Goal: Task Accomplishment & Management: Use online tool/utility

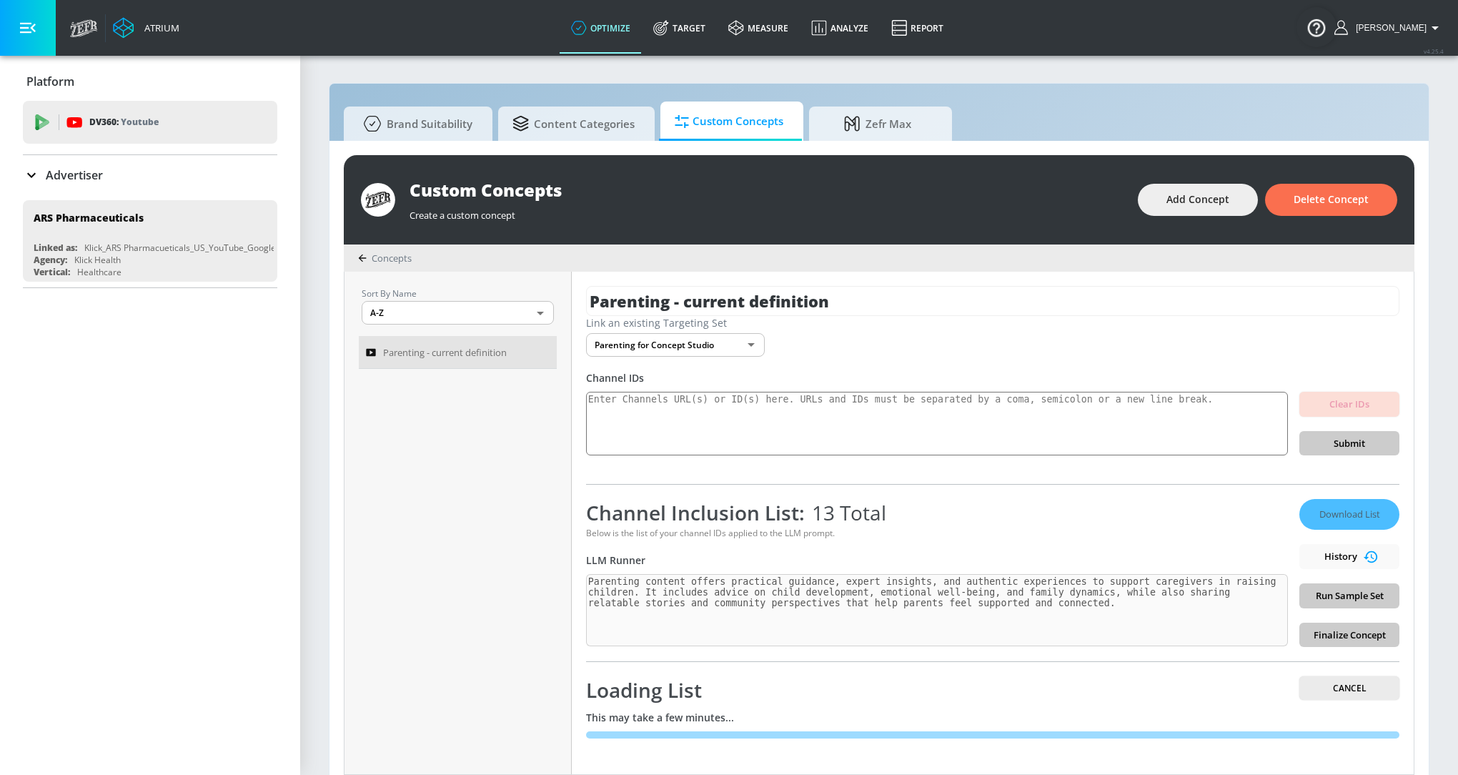
scroll to position [14, 0]
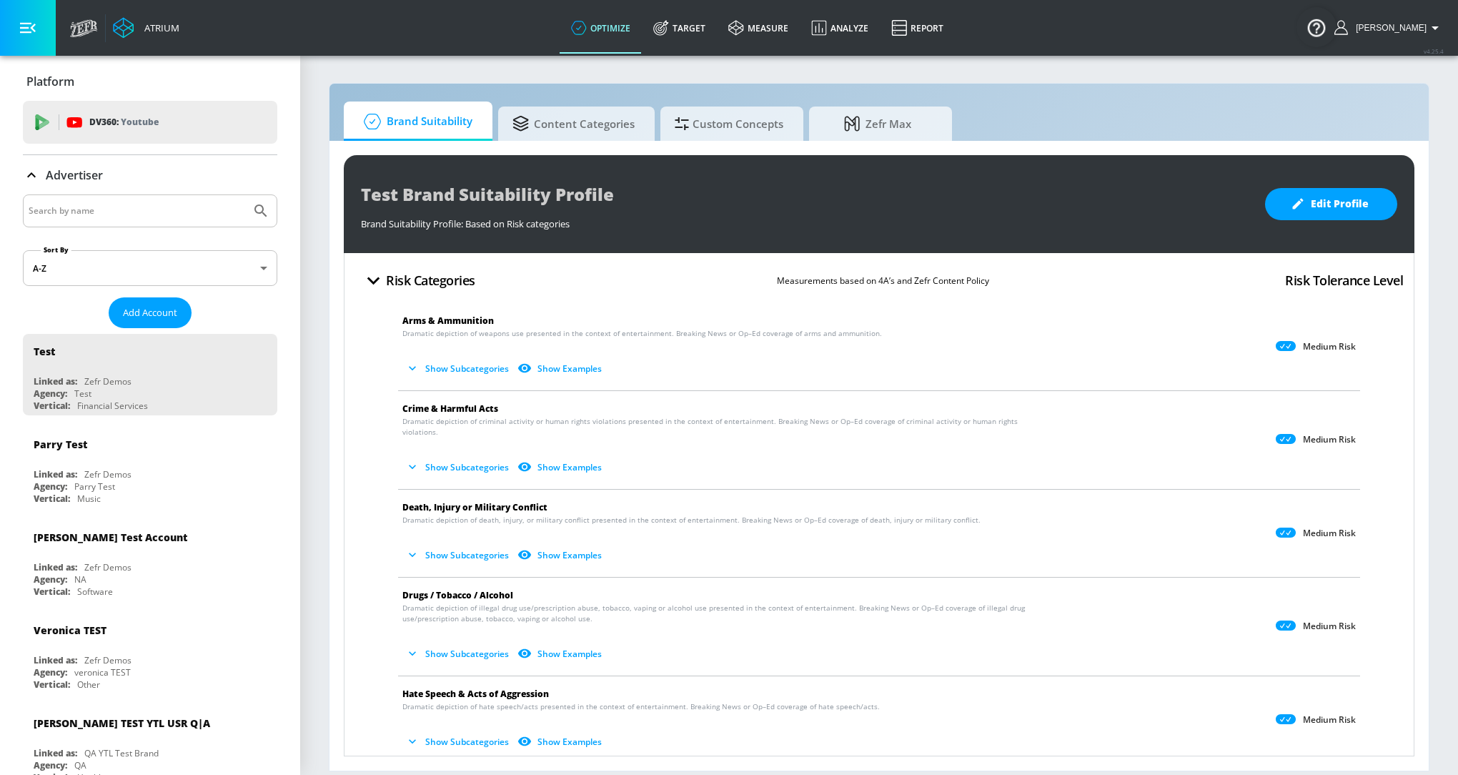
click at [164, 197] on div at bounding box center [150, 210] width 254 height 33
click at [168, 208] on input "Search by name" at bounding box center [137, 211] width 217 height 19
click at [259, 205] on icon "Submit Search" at bounding box center [260, 210] width 17 height 17
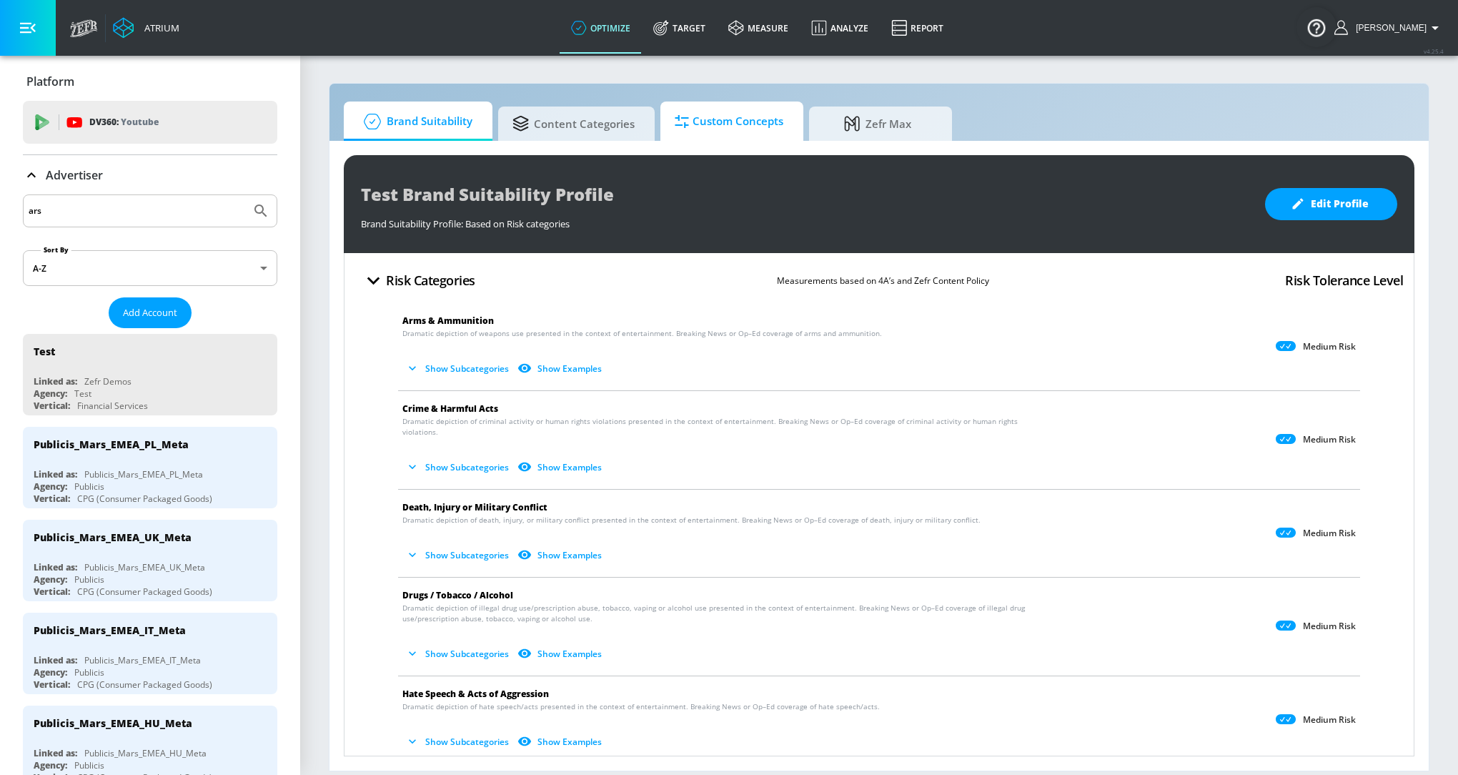
click at [708, 122] on span "Custom Concepts" at bounding box center [729, 121] width 109 height 34
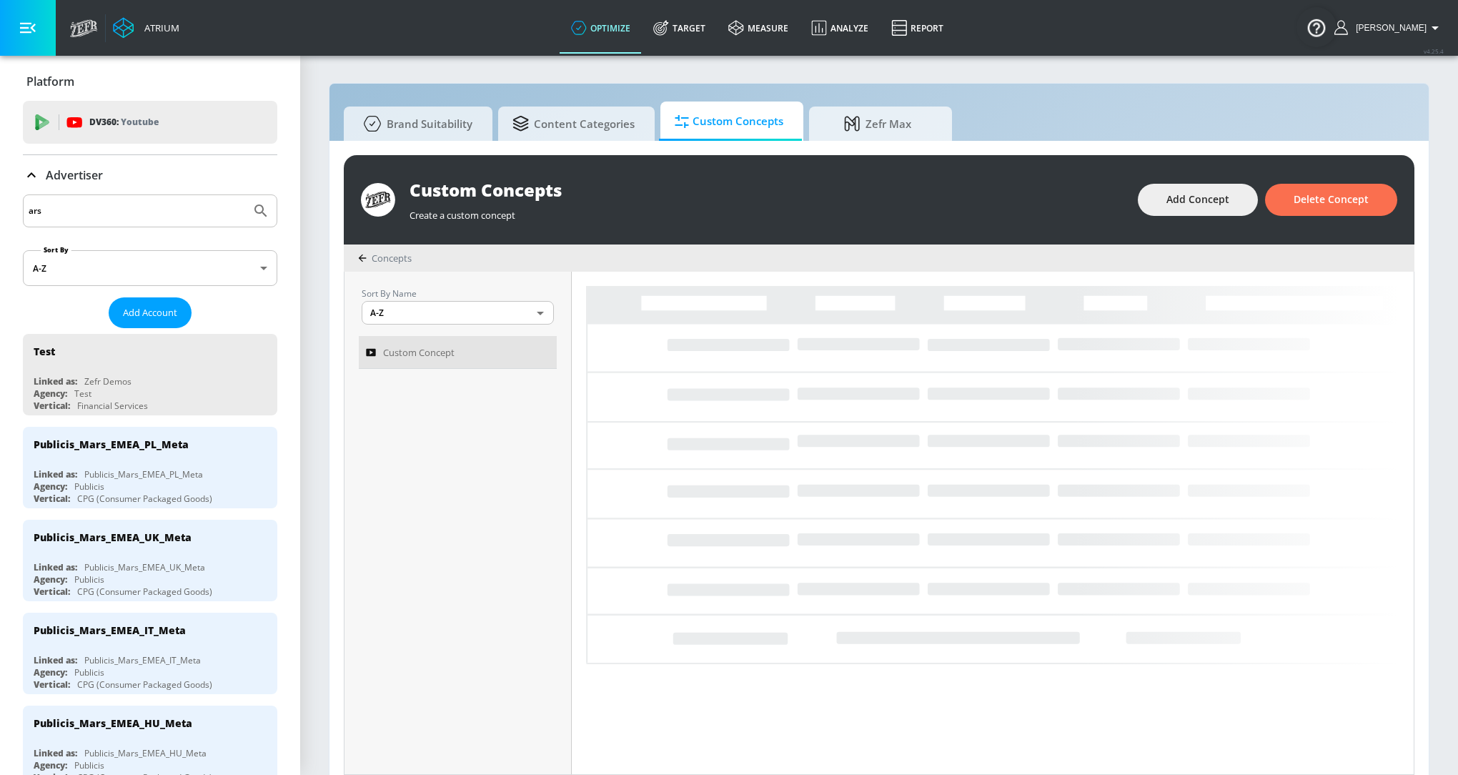
click at [80, 217] on input "ars" at bounding box center [137, 211] width 217 height 19
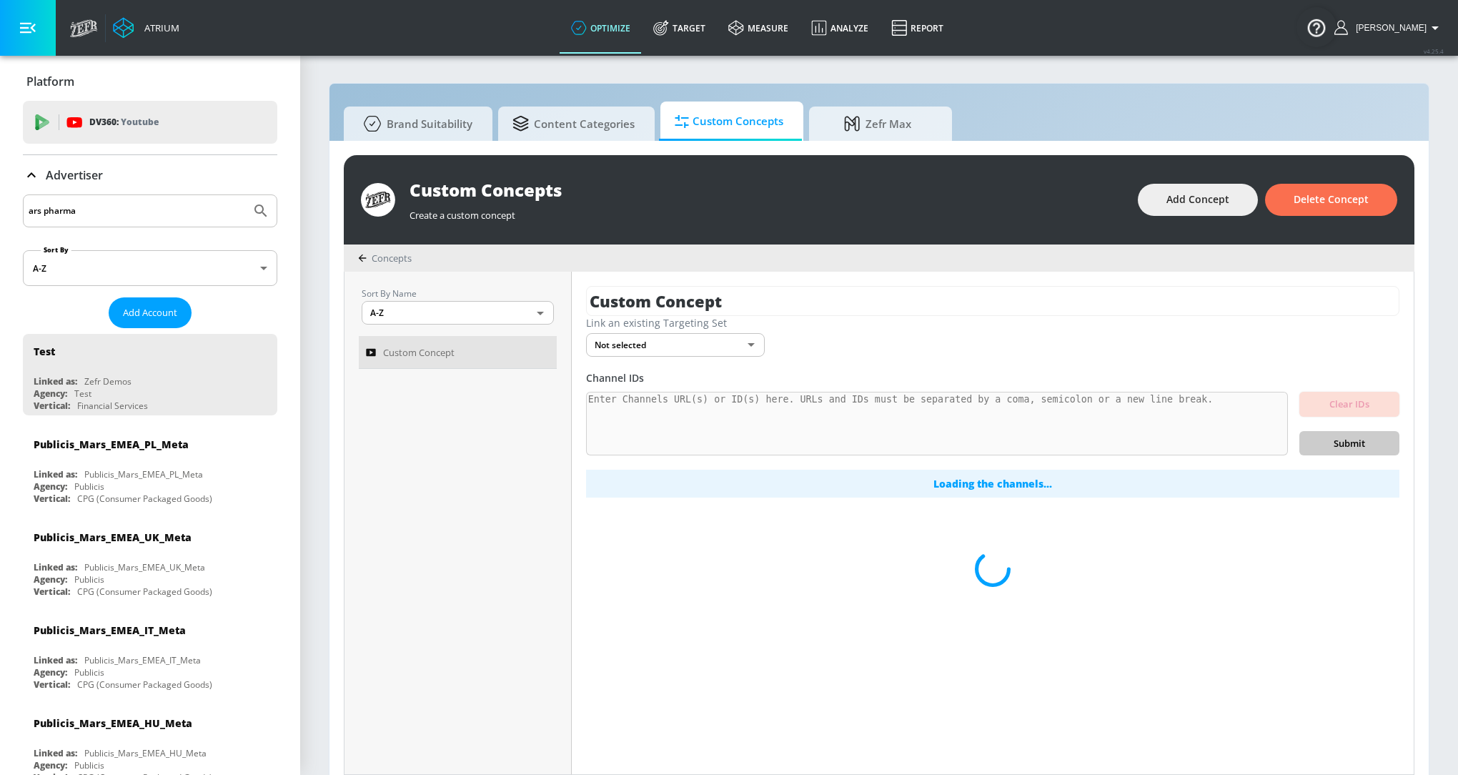
type input "ars pharma"
click at [265, 209] on icon "Submit Search" at bounding box center [260, 210] width 17 height 17
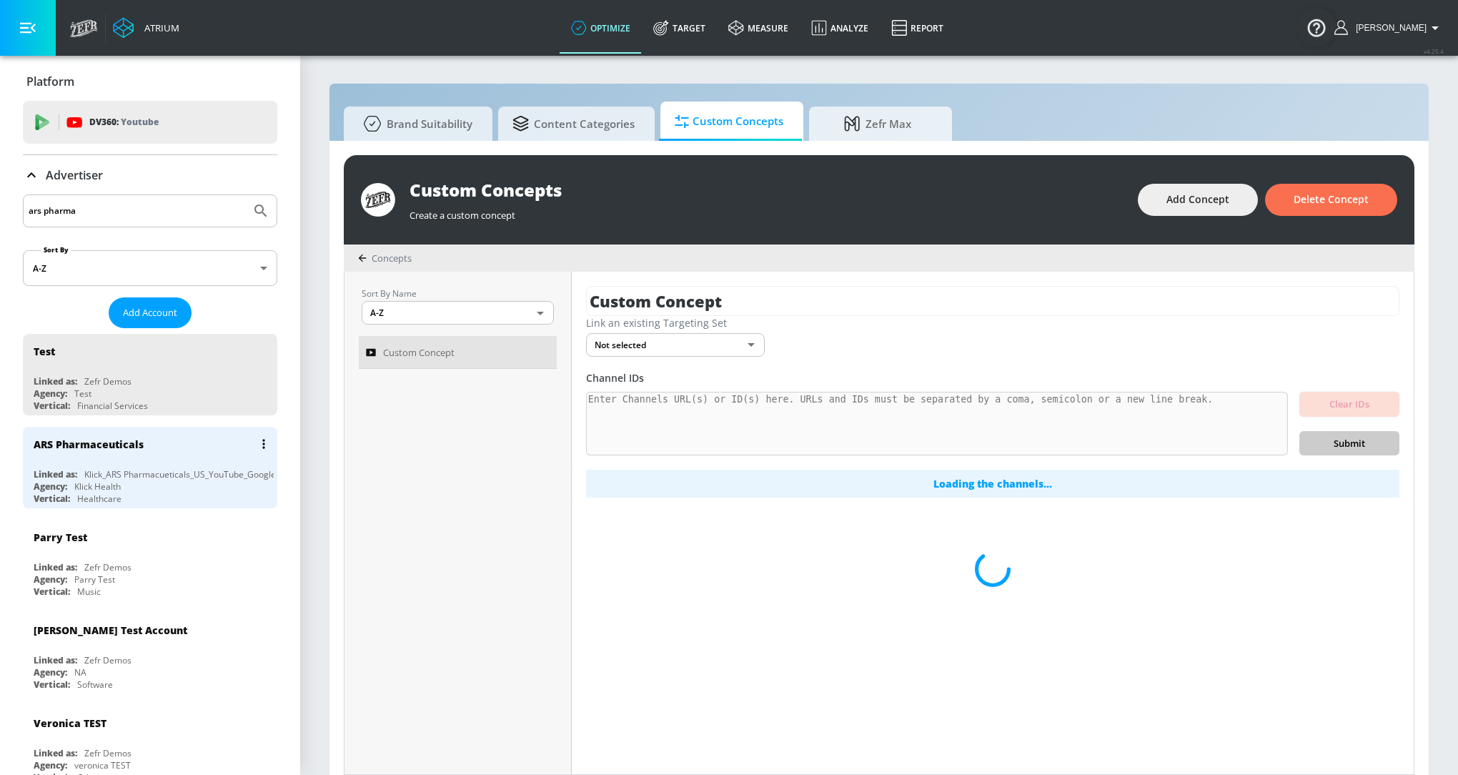
click at [157, 459] on div "ARS Pharmaceuticals" at bounding box center [154, 444] width 240 height 34
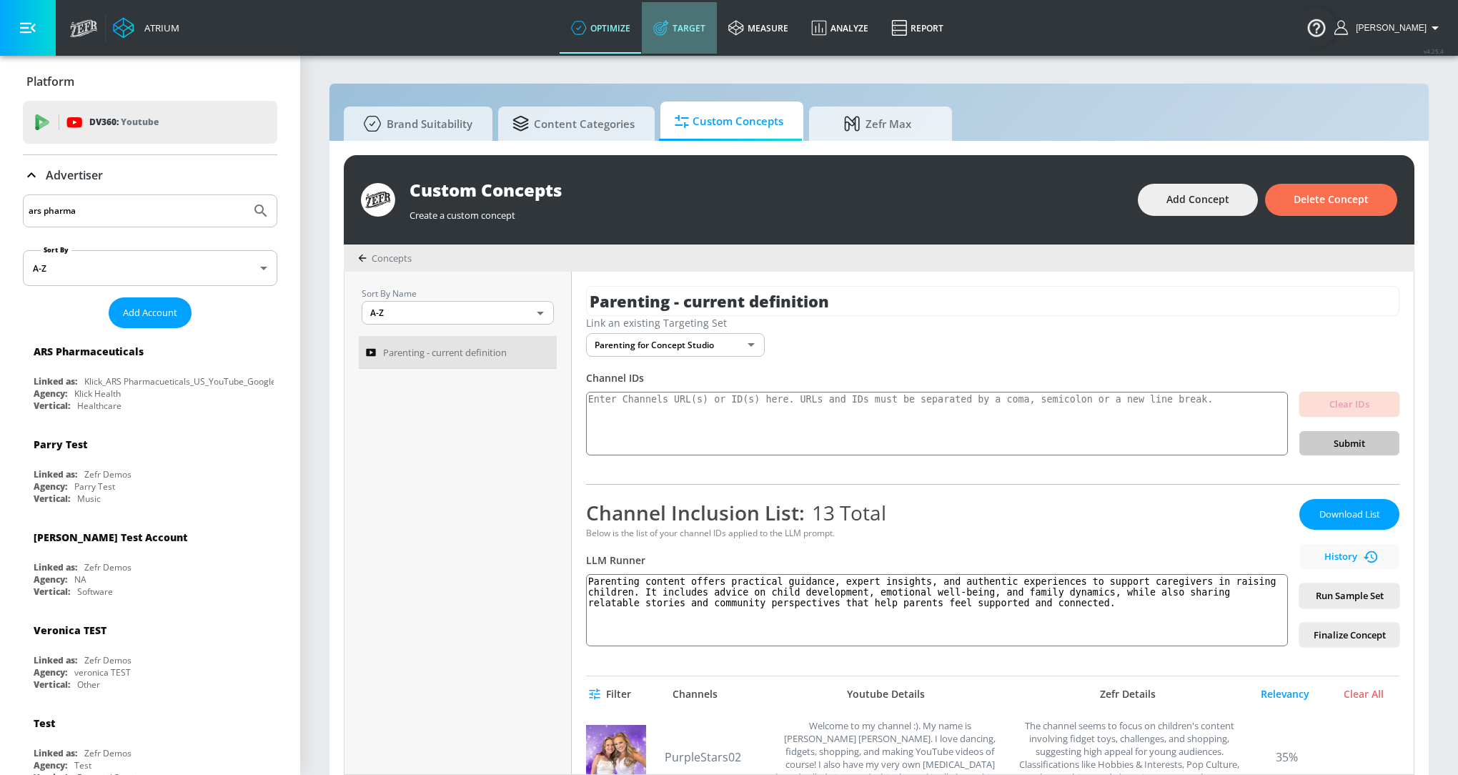
click at [709, 36] on link "Target" at bounding box center [679, 27] width 75 height 51
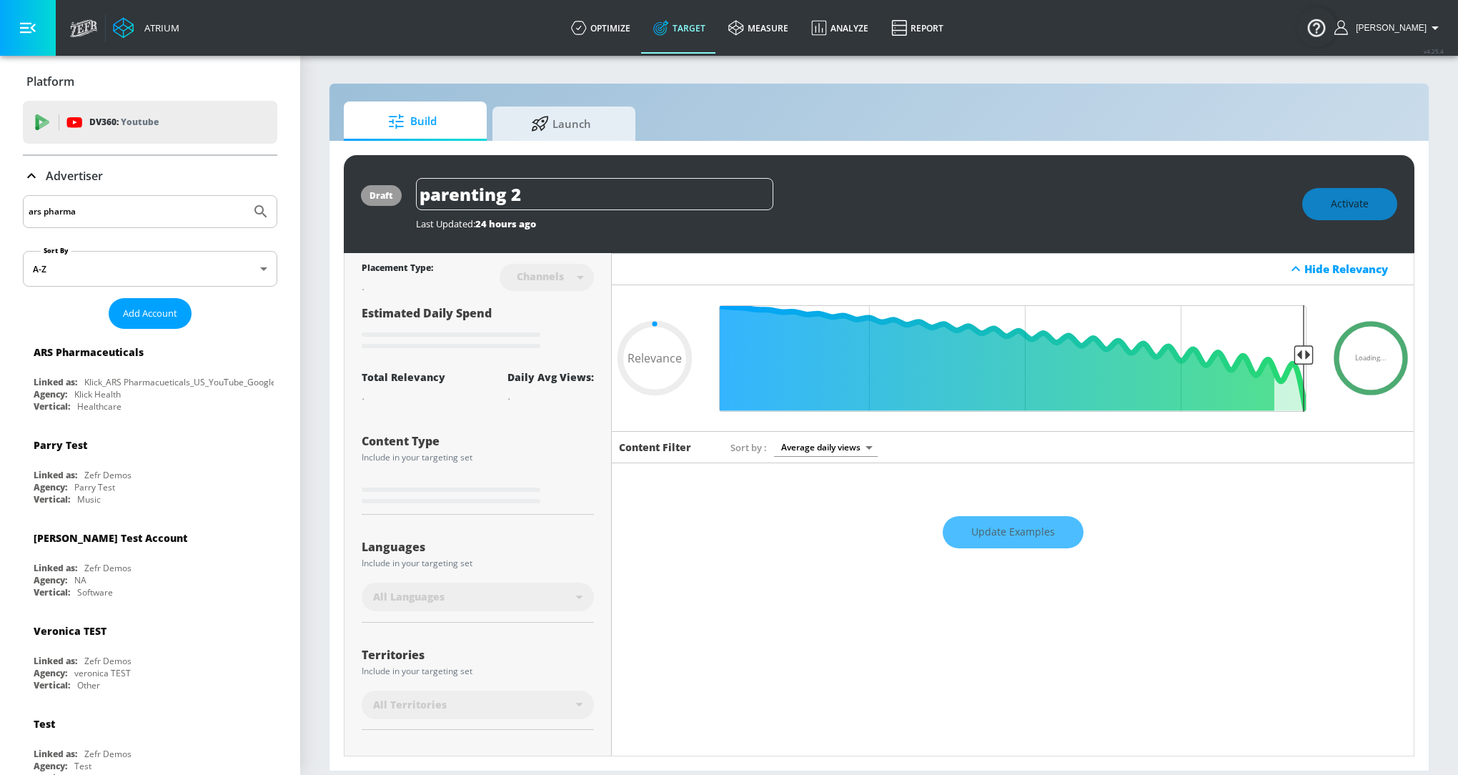
type input "0.74"
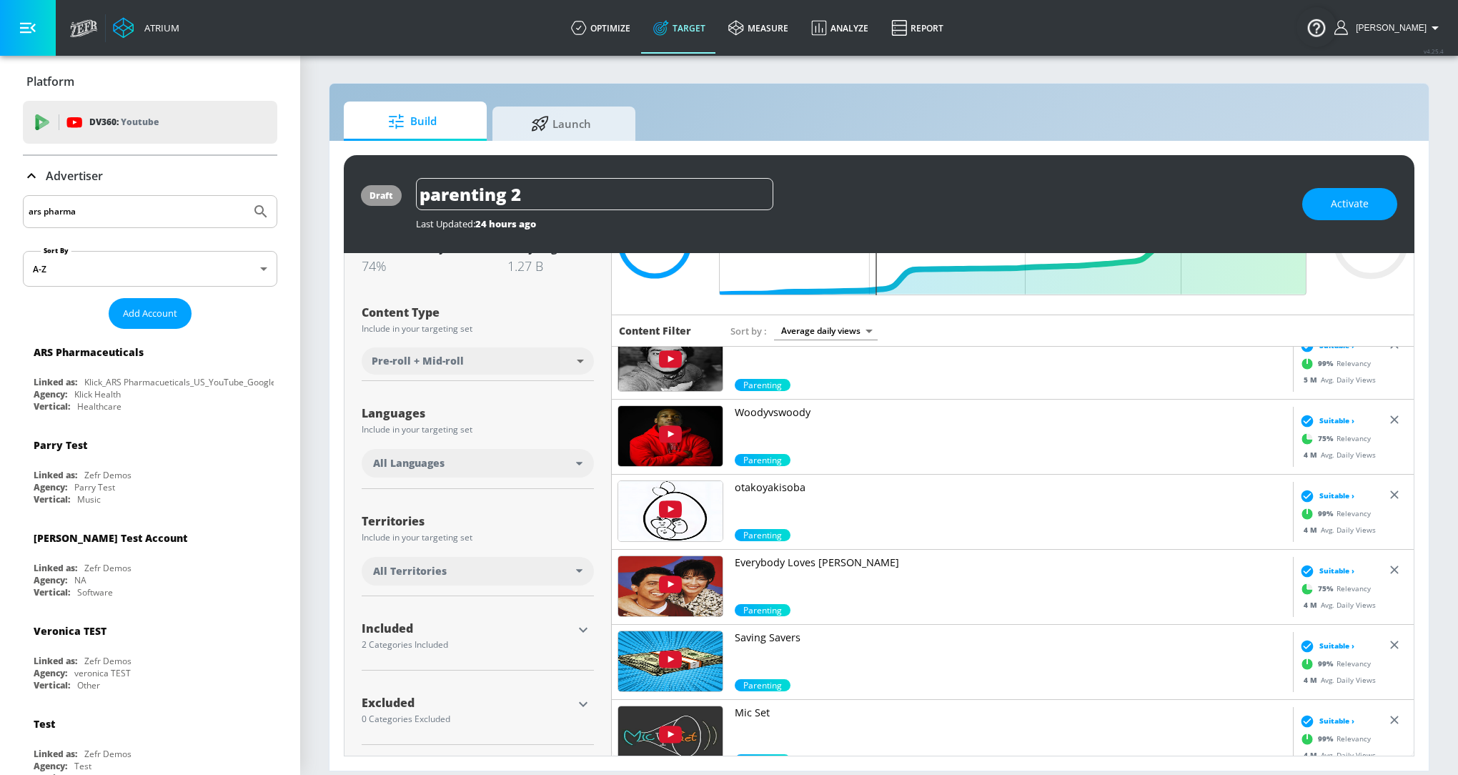
scroll to position [2452, 0]
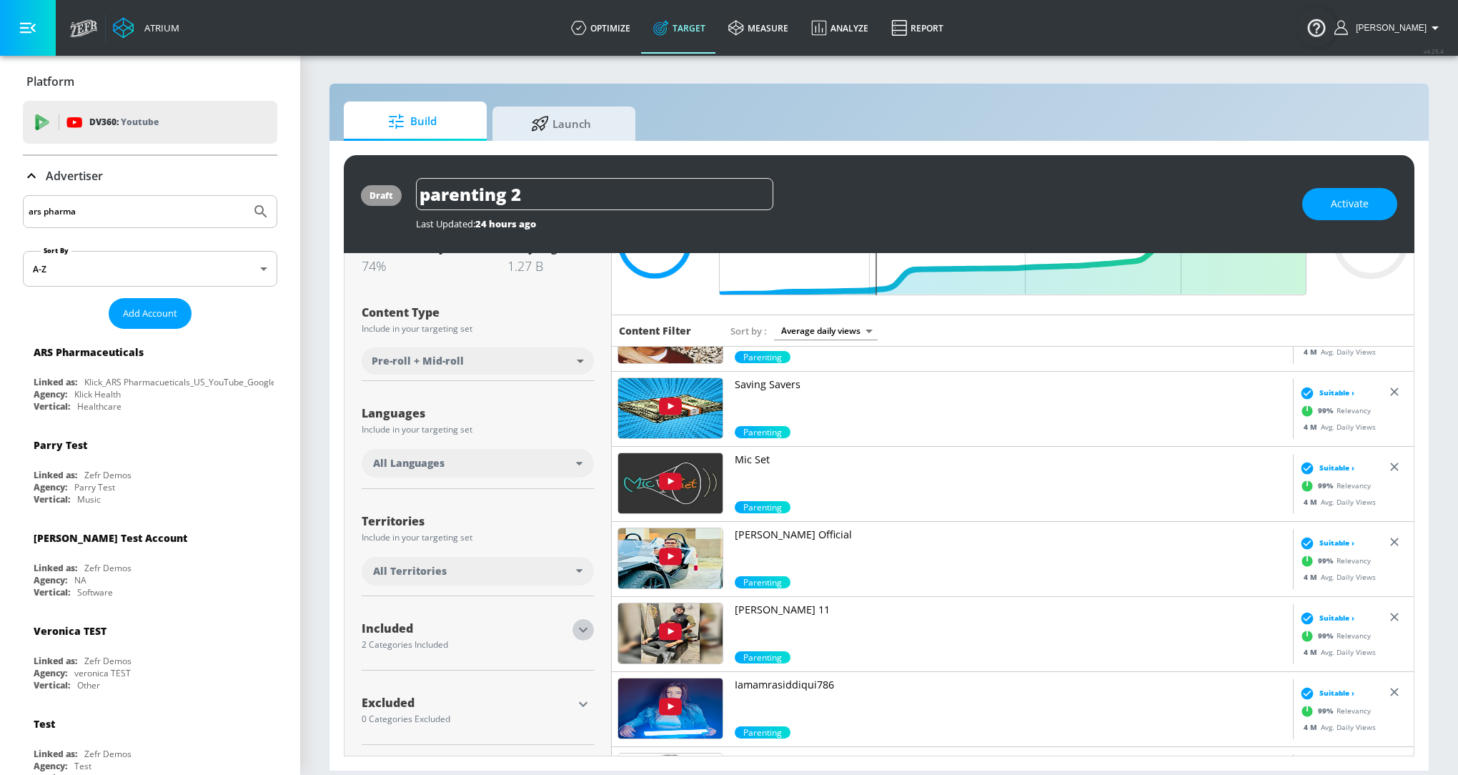
click at [578, 626] on icon "button" at bounding box center [583, 629] width 17 height 17
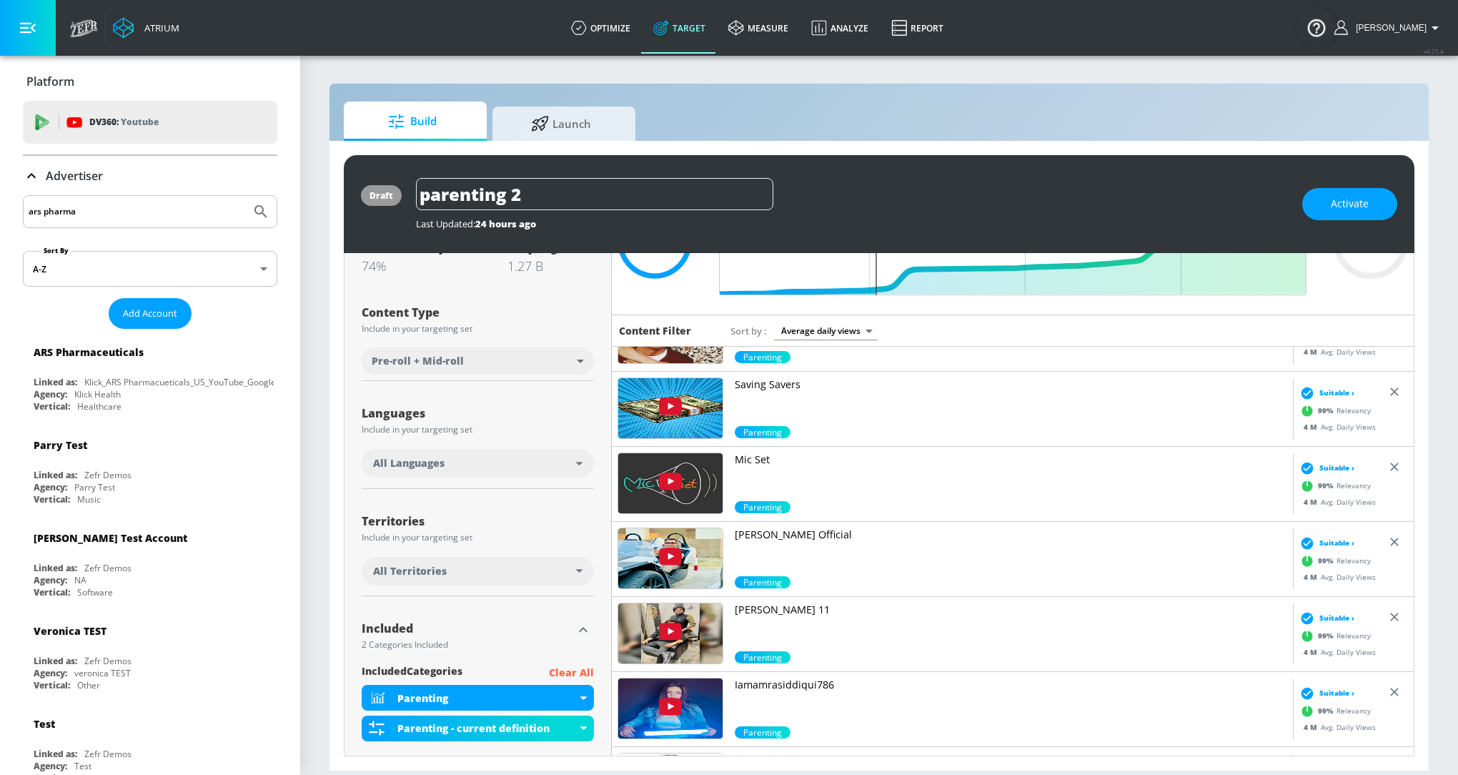
scroll to position [229, 0]
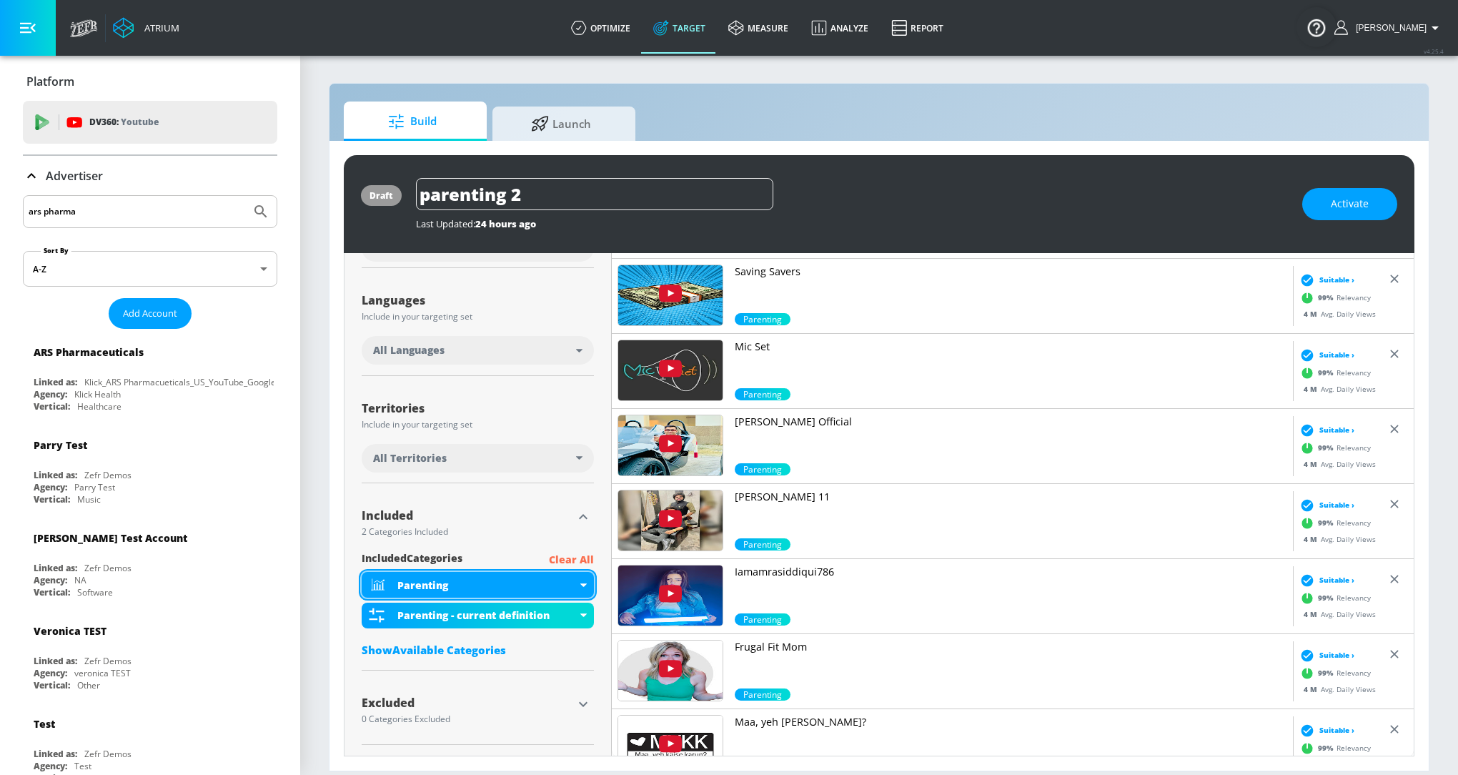
click at [585, 583] on icon at bounding box center [583, 585] width 6 height 4
click at [543, 607] on li "Exclude Category" at bounding box center [477, 610] width 233 height 24
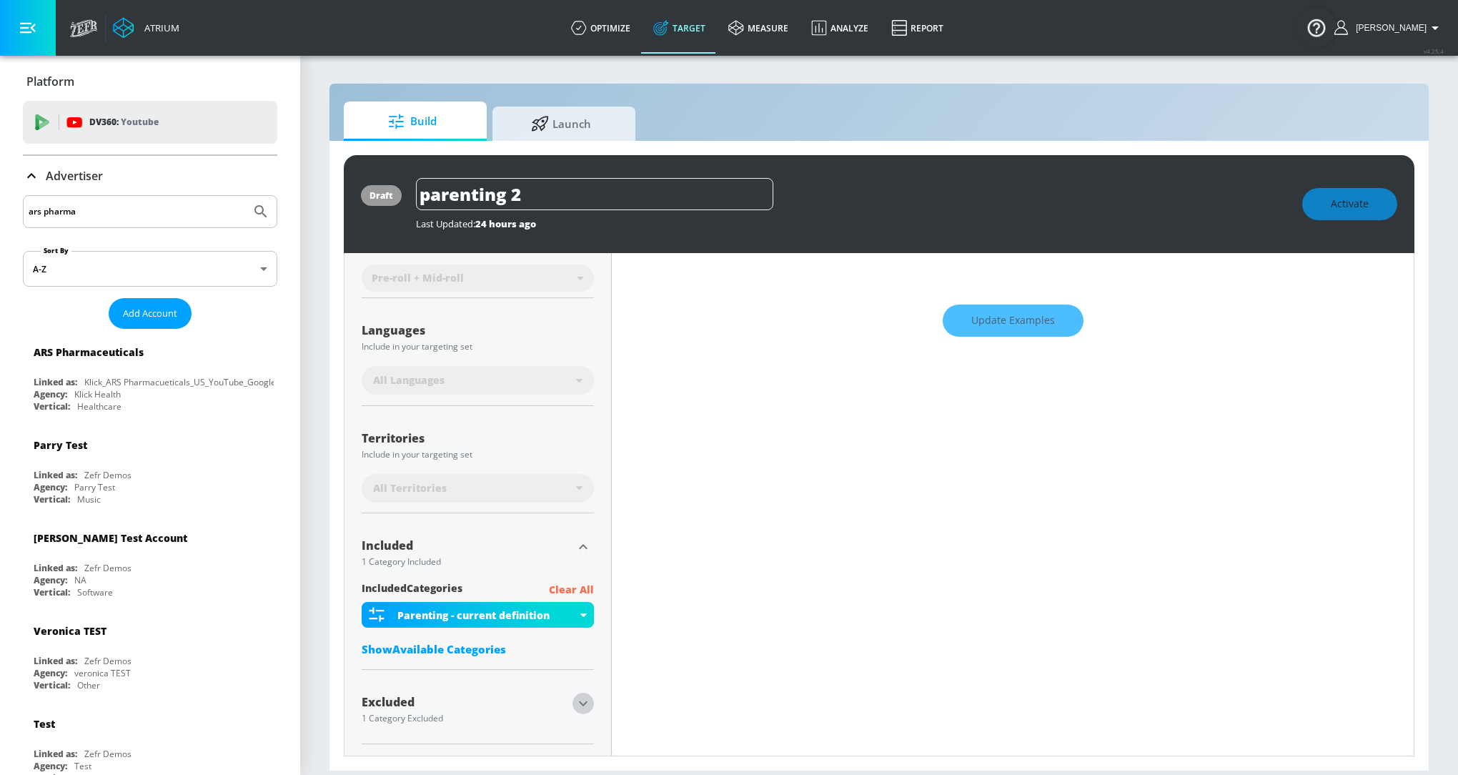
click at [580, 698] on icon "button" at bounding box center [583, 703] width 17 height 17
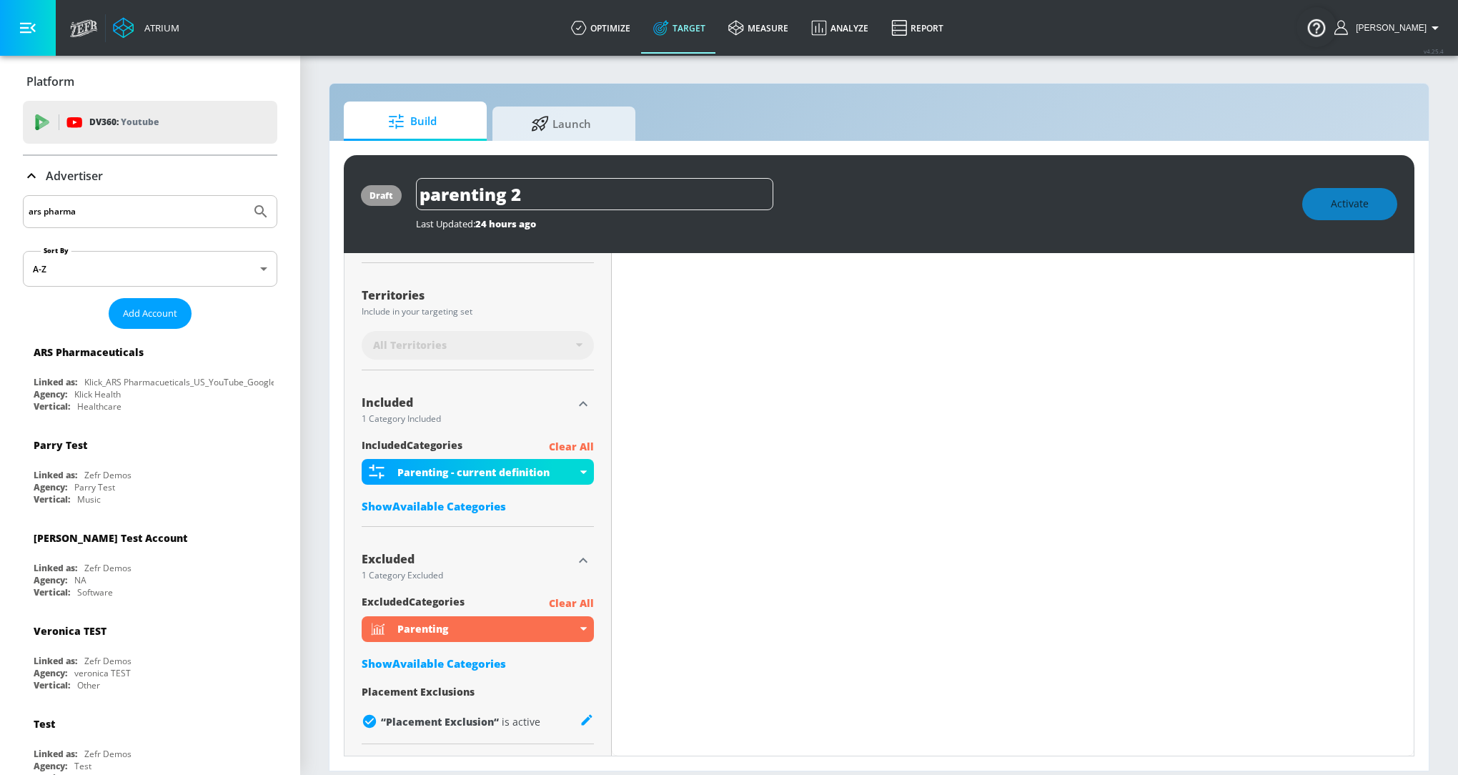
scroll to position [355, 0]
click at [565, 589] on div "Excluded 1 Category Excluded excluded Categories Clear All Parenting Show Avail…" at bounding box center [478, 640] width 232 height 205
click at [565, 599] on p "Clear All" at bounding box center [571, 604] width 45 height 18
click at [580, 602] on p "Clear All" at bounding box center [571, 604] width 45 height 18
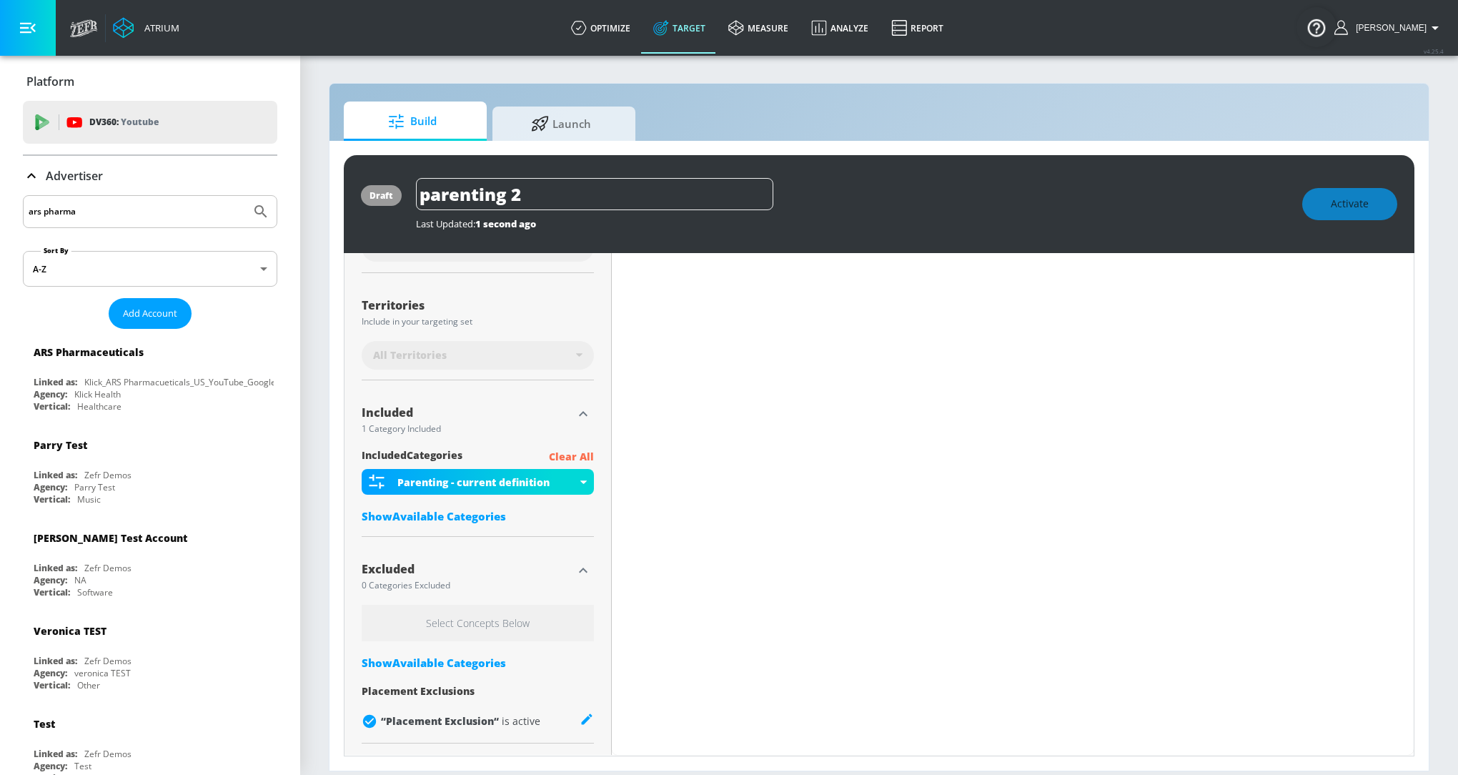
scroll to position [0, 0]
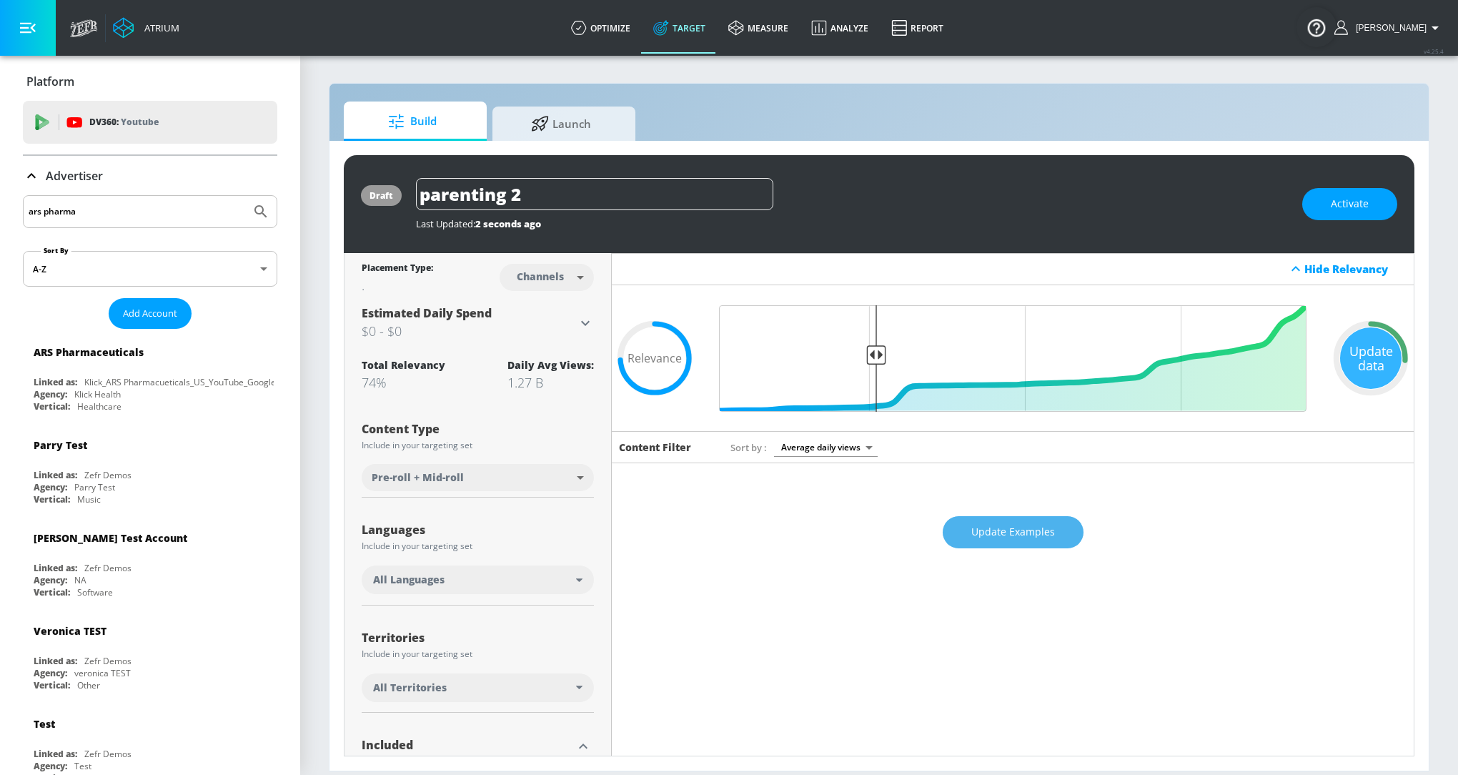
click at [984, 520] on button "Update Examples" at bounding box center [1013, 532] width 141 height 32
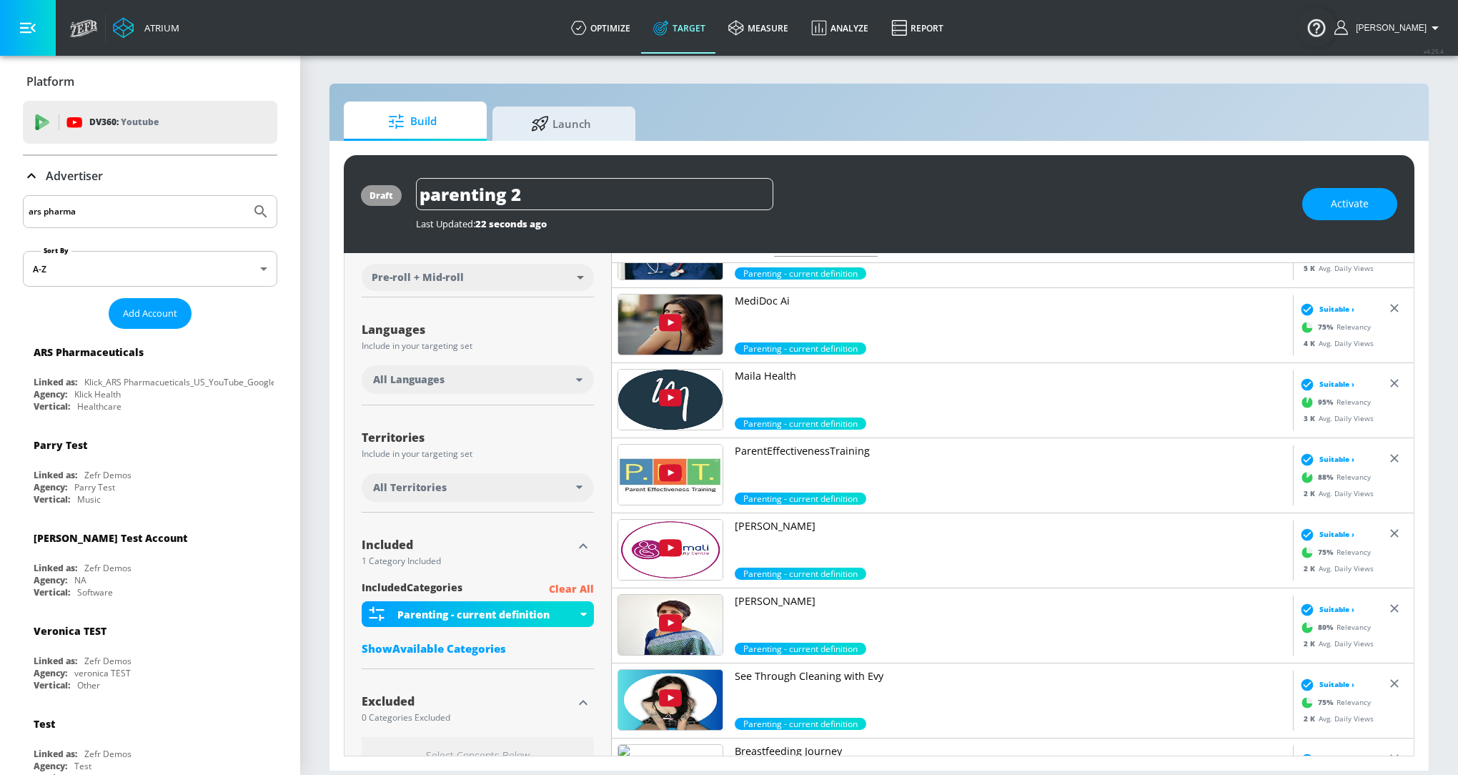
scroll to position [332, 0]
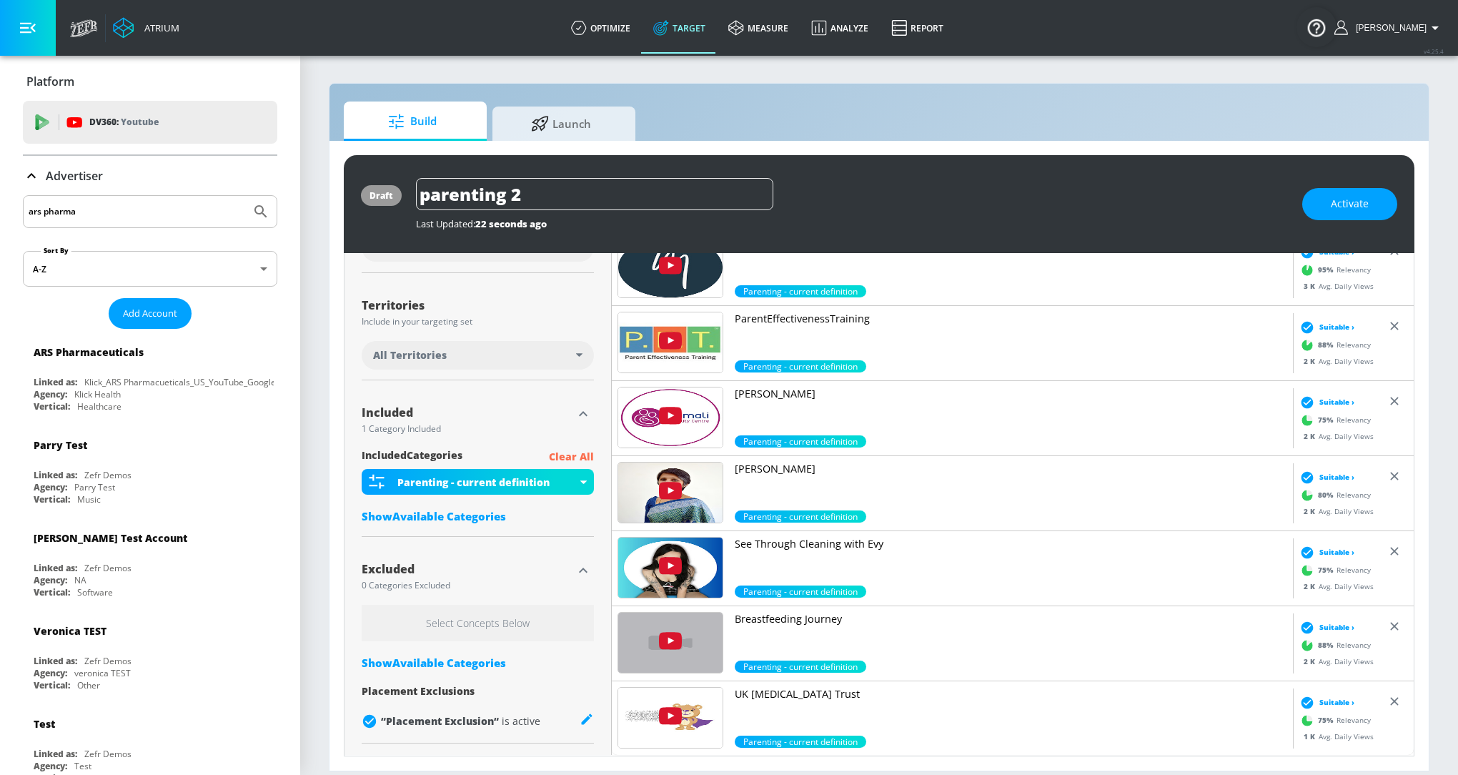
click at [790, 537] on p "See Through Cleaning with Evy" at bounding box center [1011, 544] width 553 height 14
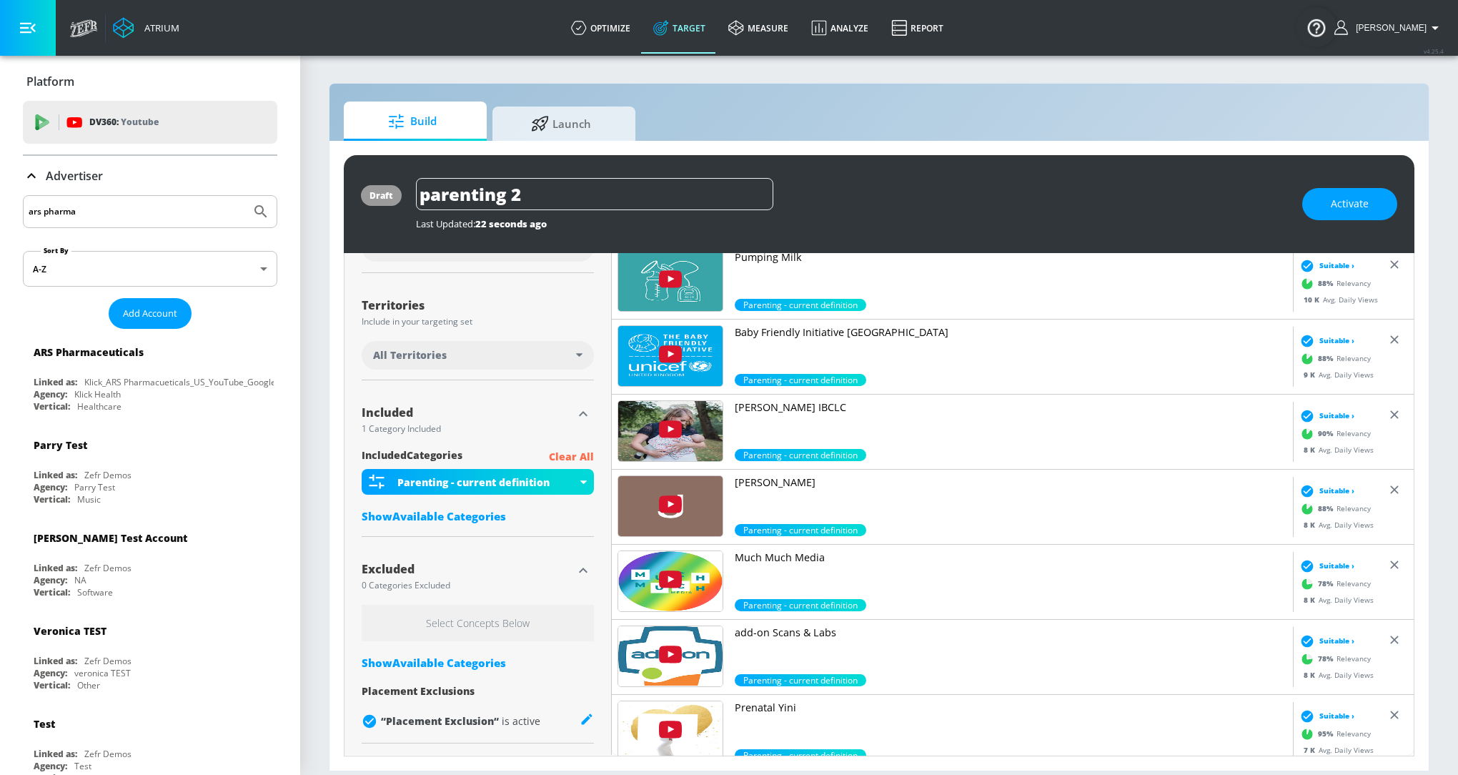
scroll to position [2906, 0]
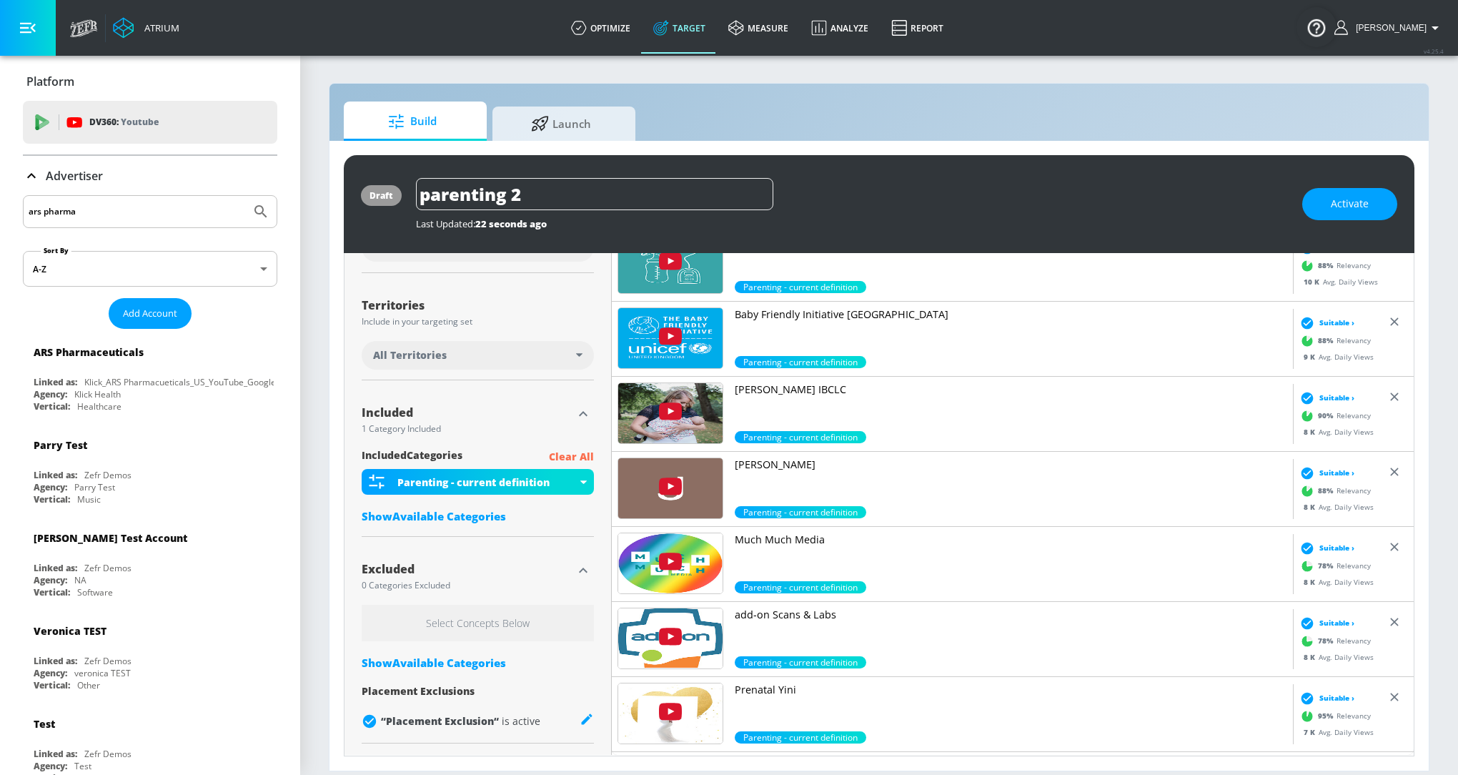
click at [821, 605] on div "add-on Scans & Labs Parenting - current definition" at bounding box center [952, 639] width 681 height 75
click at [821, 613] on p "add-on Scans & Labs" at bounding box center [1011, 615] width 553 height 14
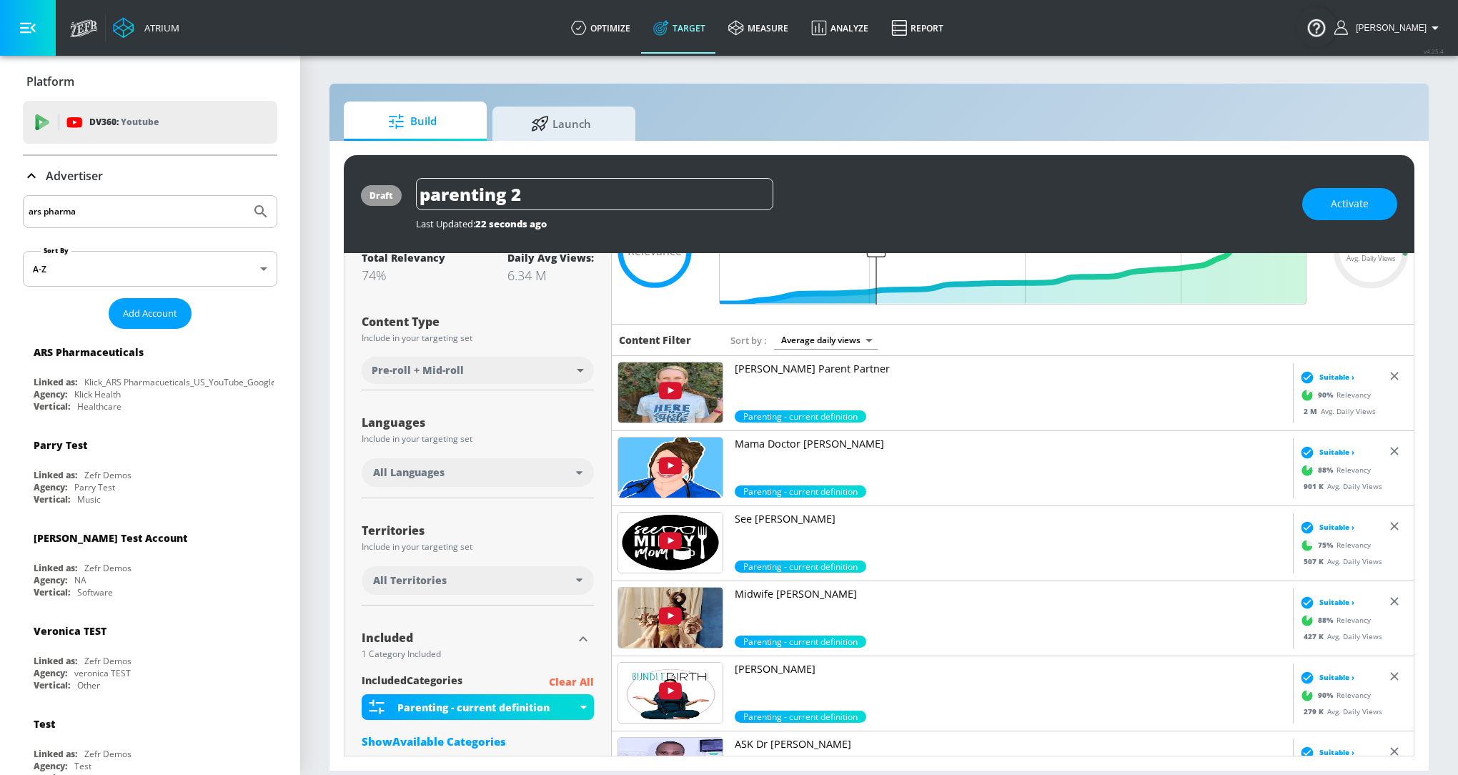
scroll to position [0, 0]
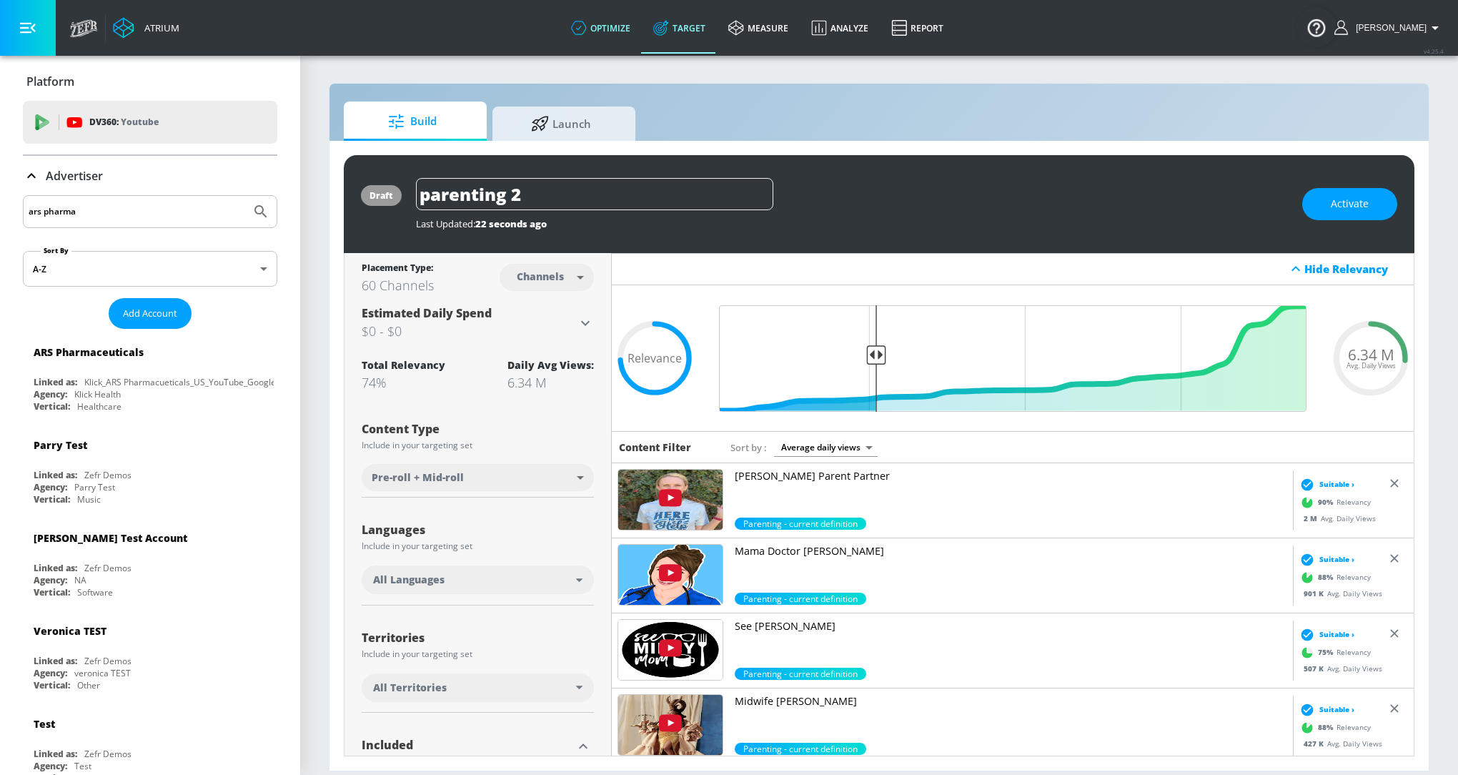
click at [607, 9] on link "optimize" at bounding box center [601, 27] width 82 height 51
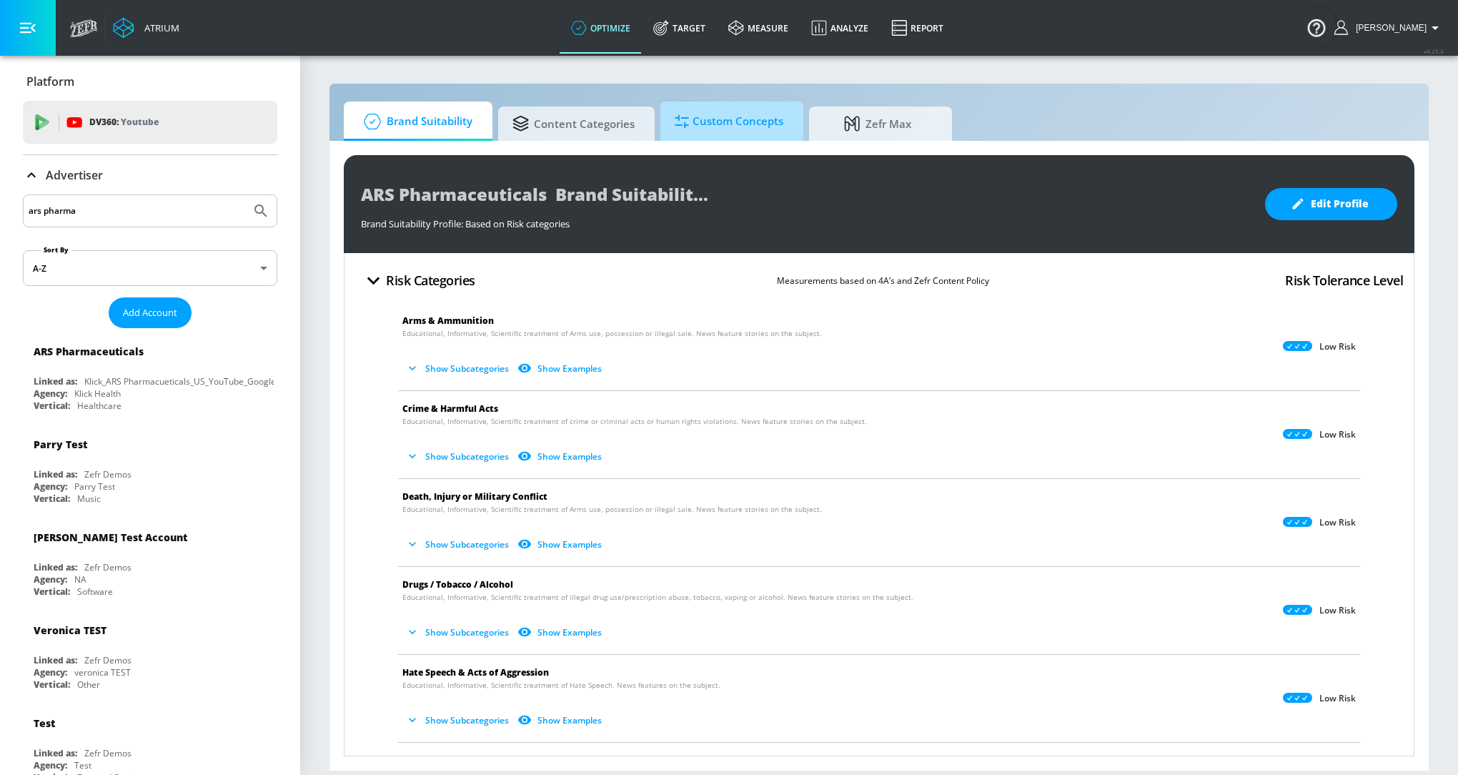
click at [752, 121] on span "Custom Concepts" at bounding box center [729, 121] width 109 height 34
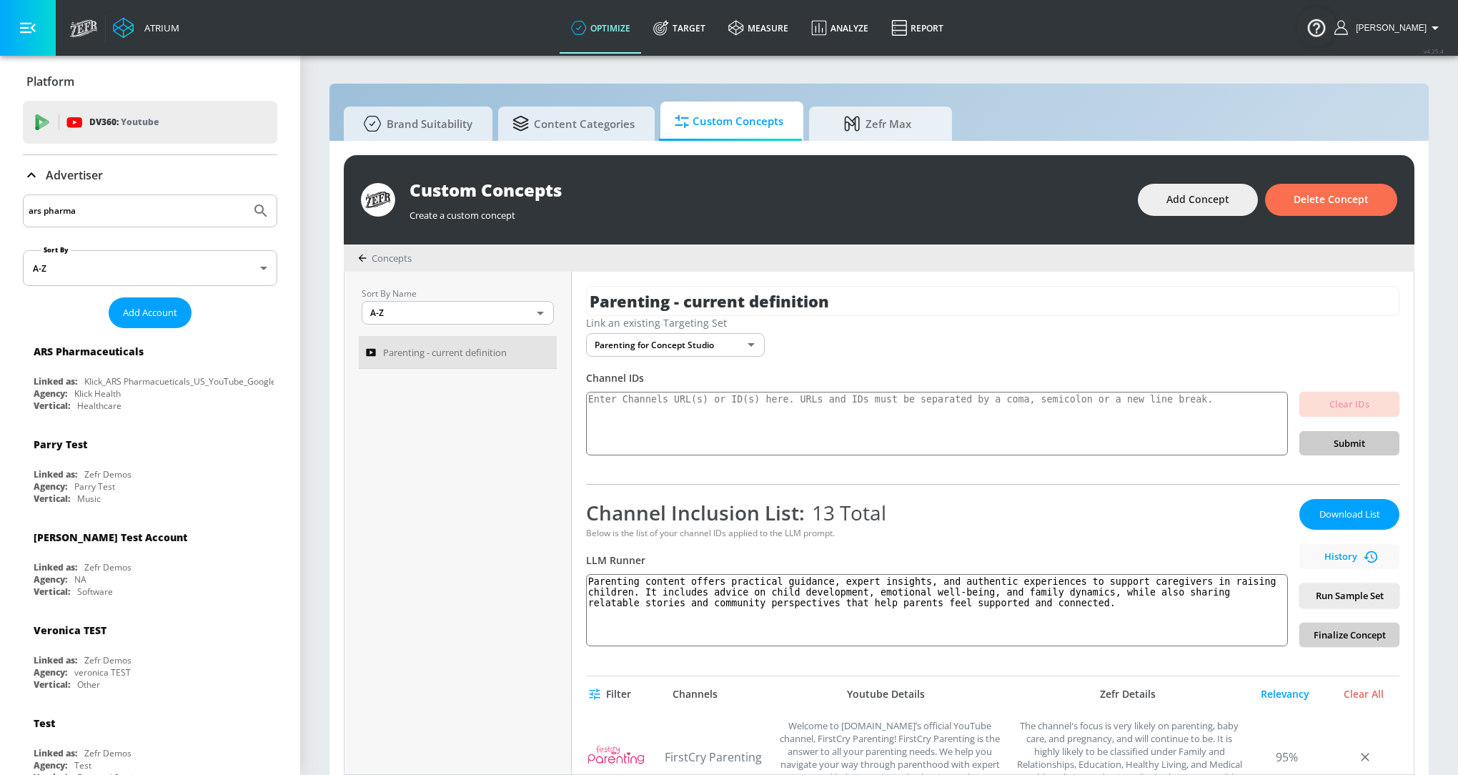
click at [1378, 631] on span "Finalize Concept" at bounding box center [1349, 635] width 77 height 16
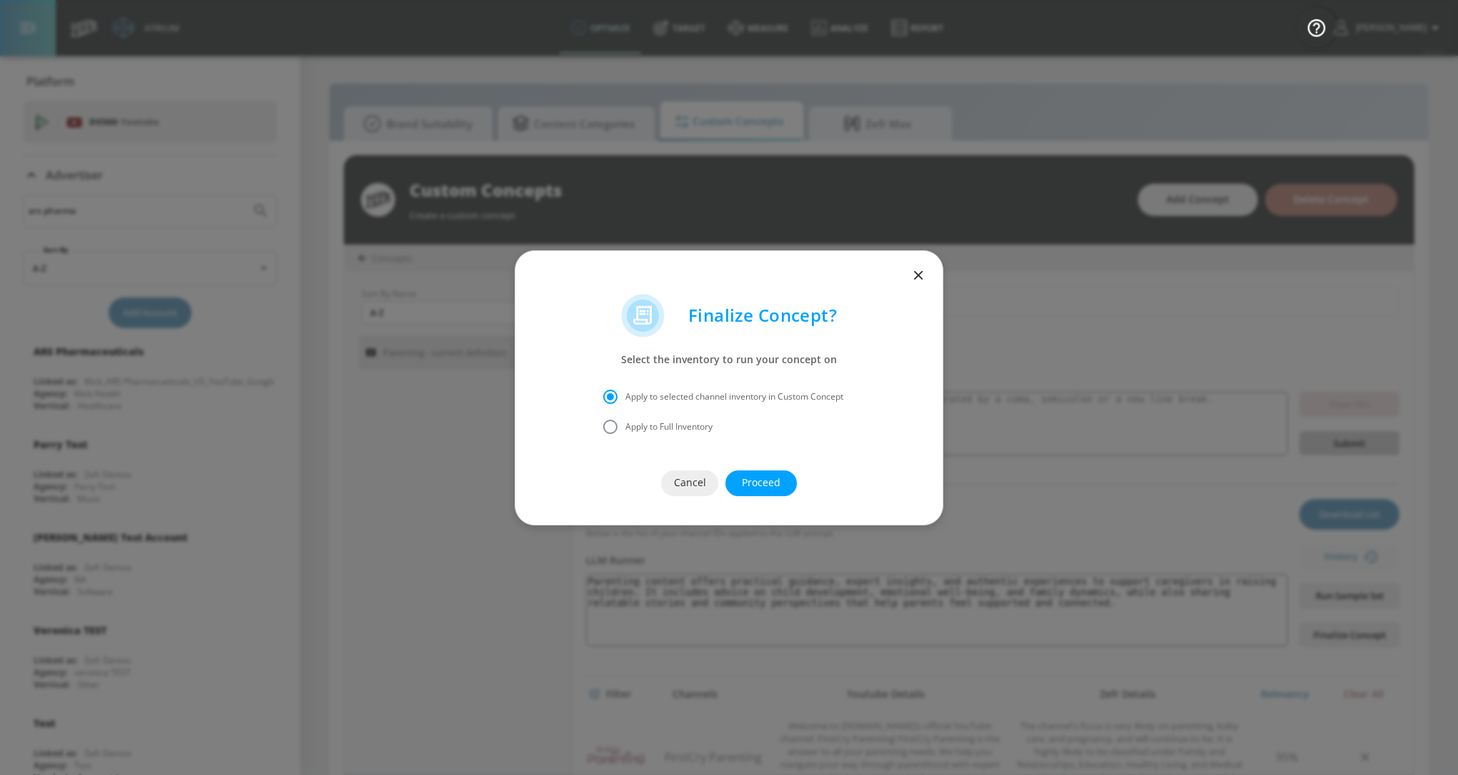
click at [678, 426] on span "Apply to Full Inventory" at bounding box center [668, 426] width 87 height 13
click at [625, 426] on input "Apply to Full Inventory" at bounding box center [610, 427] width 30 height 30
radio input "true"
click at [650, 397] on span "Apply to selected channel inventory in Custom Concept" at bounding box center [734, 396] width 218 height 13
click at [625, 397] on input "Apply to selected channel inventory in Custom Concept" at bounding box center [610, 397] width 30 height 30
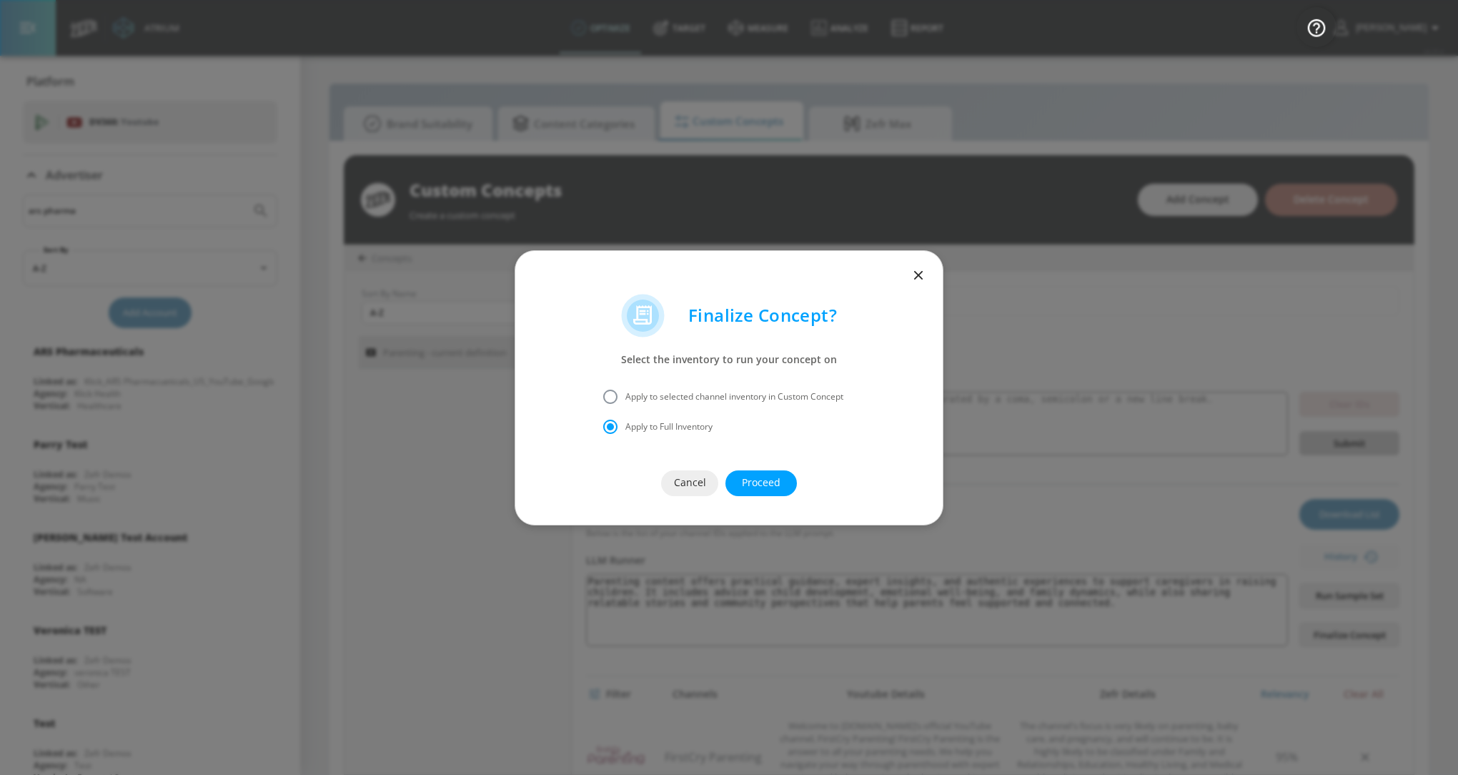
radio input "true"
click at [754, 480] on span "Proceed" at bounding box center [761, 483] width 14 height 18
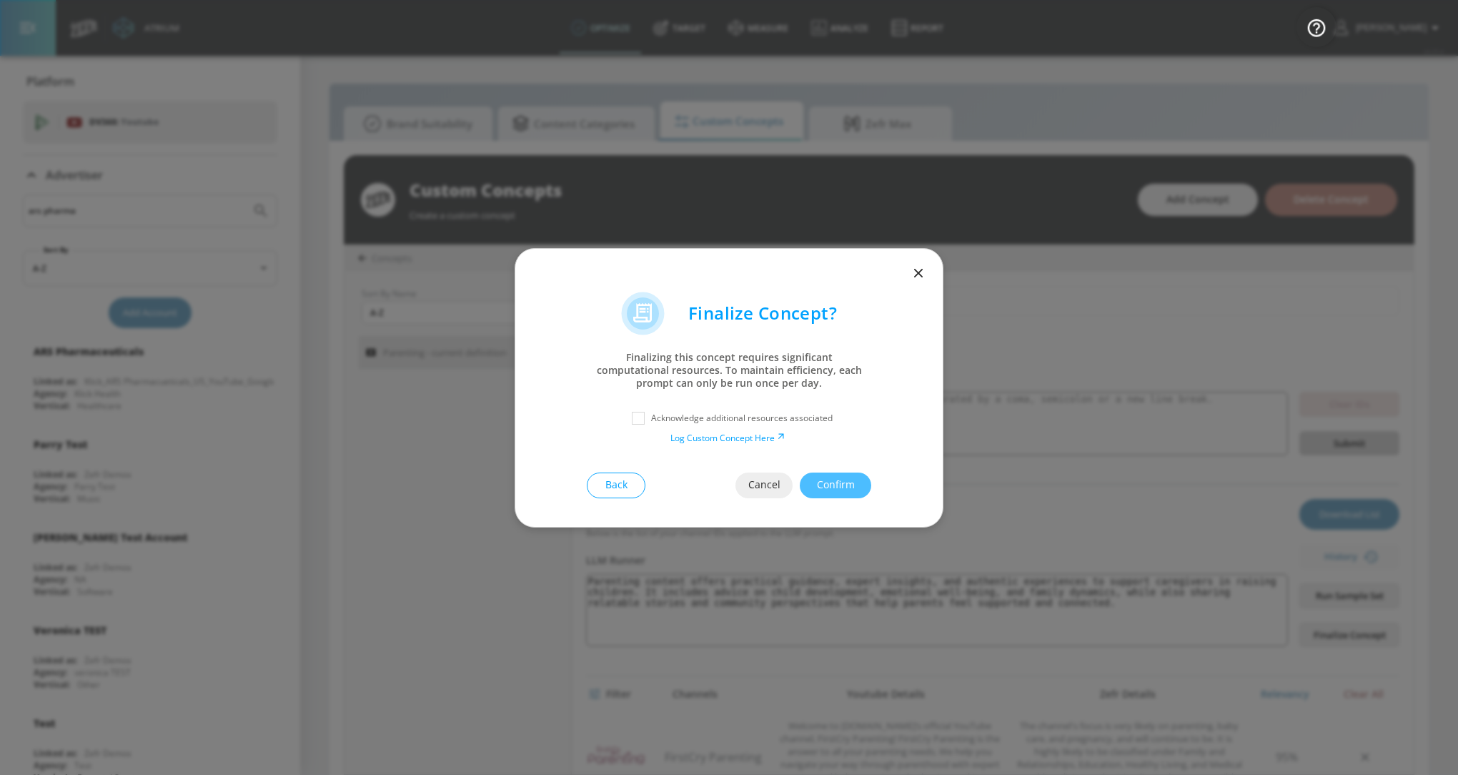
click at [708, 422] on p "Acknowledge additional resources associated" at bounding box center [742, 418] width 182 height 13
click at [634, 423] on input "checkbox" at bounding box center [638, 418] width 26 height 26
checkbox input "true"
click at [831, 489] on span "Confirm" at bounding box center [835, 485] width 14 height 18
